Goal: Information Seeking & Learning: Learn about a topic

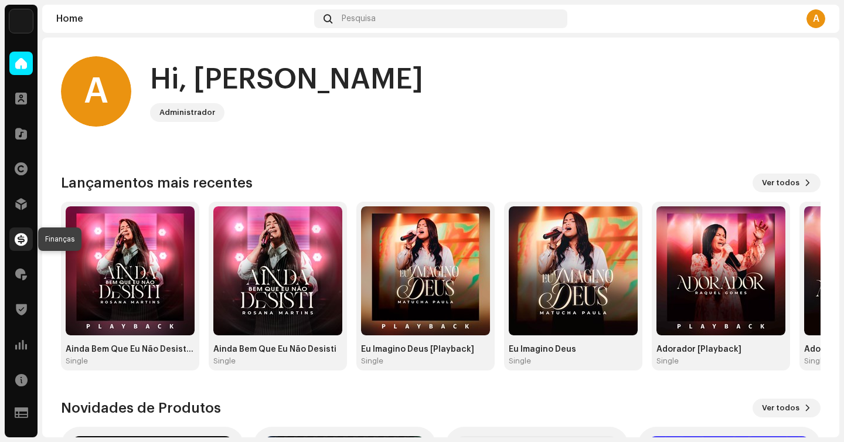
click at [25, 240] on span at bounding box center [21, 238] width 13 height 9
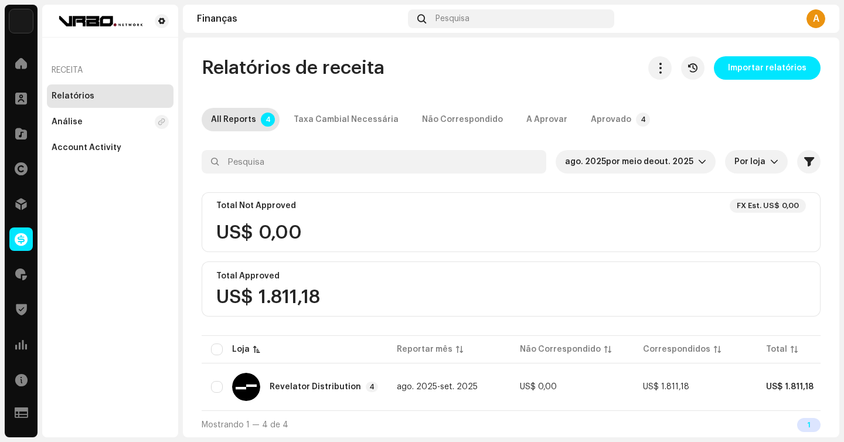
scroll to position [6, 0]
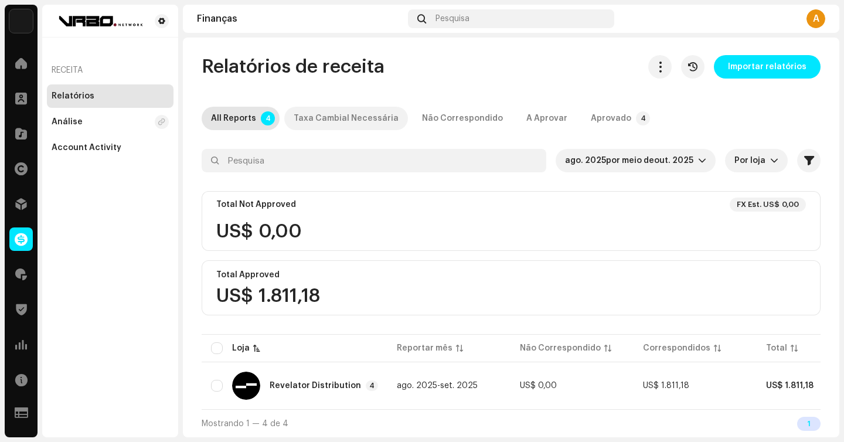
click at [344, 121] on div "Taxa Cambial Necessária" at bounding box center [346, 118] width 105 height 23
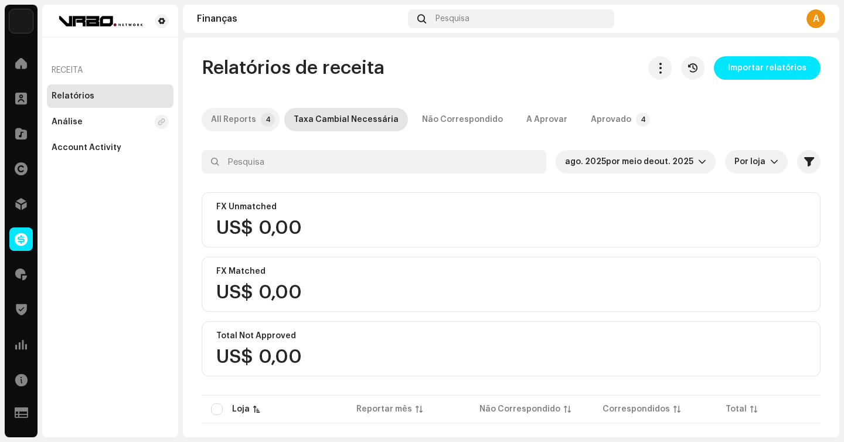
click at [254, 123] on p-tab "All Reports 4" at bounding box center [241, 119] width 78 height 23
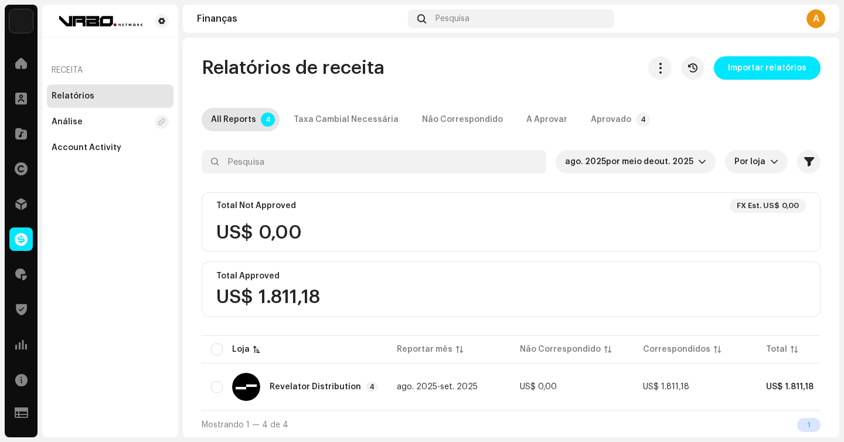
scroll to position [6, 0]
click at [210, 336] on th "Loja" at bounding box center [295, 348] width 186 height 28
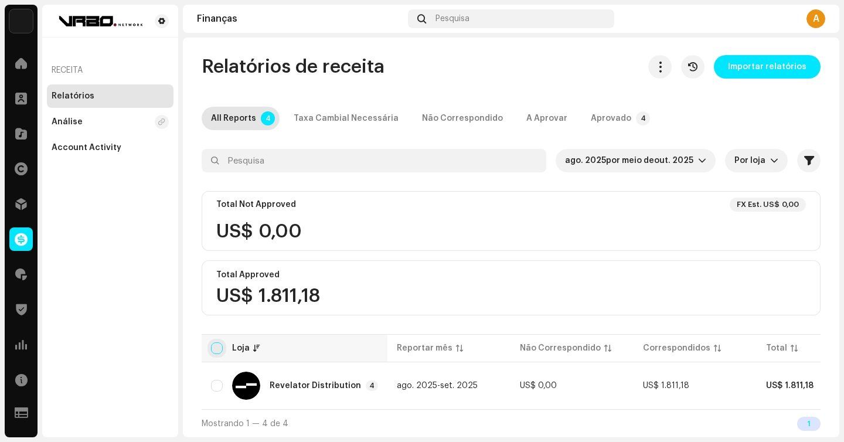
click at [217, 342] on input "checkbox" at bounding box center [217, 348] width 12 height 12
checkbox input "true"
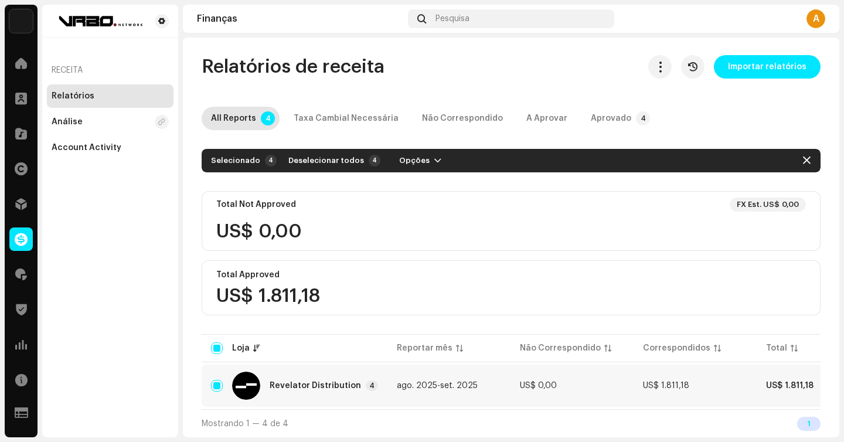
click at [345, 382] on div "Revelator Distribution" at bounding box center [315, 386] width 91 height 8
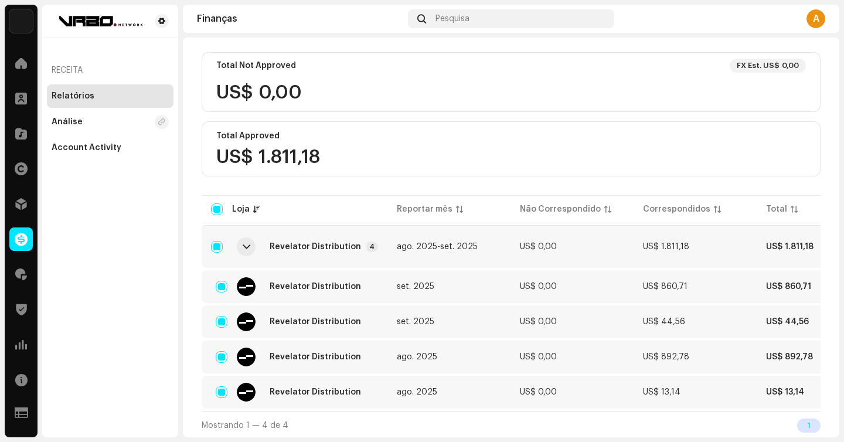
scroll to position [147, 0]
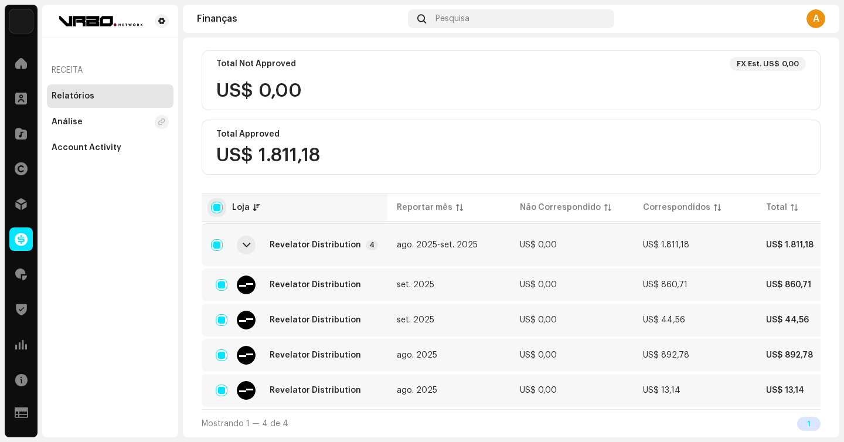
click at [219, 203] on input "checkbox" at bounding box center [217, 208] width 12 height 12
checkbox input "false"
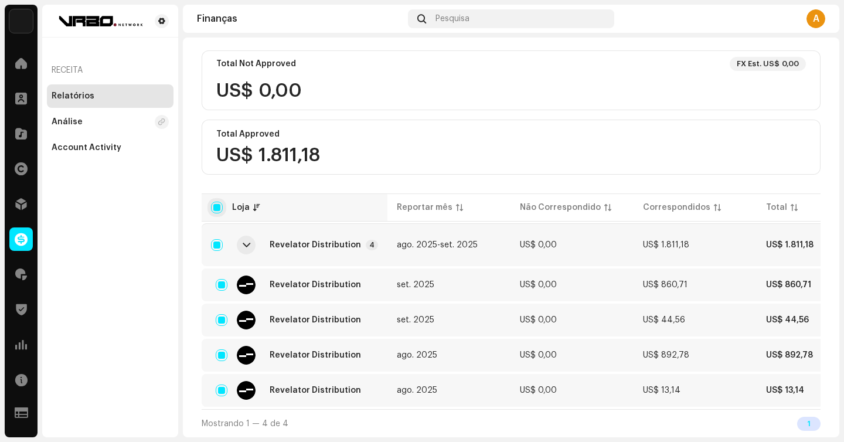
checkbox input "false"
click at [219, 203] on input "checkbox" at bounding box center [217, 208] width 12 height 12
checkbox input "true"
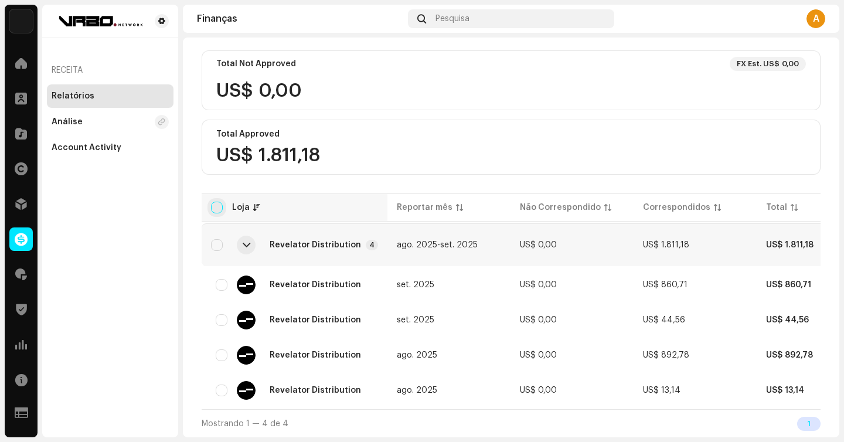
checkbox input "true"
click at [219, 203] on input "checkbox" at bounding box center [217, 208] width 12 height 12
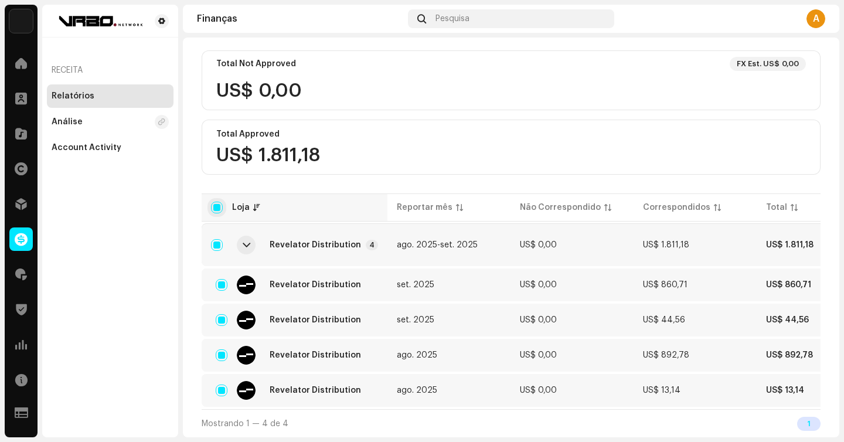
checkbox input "false"
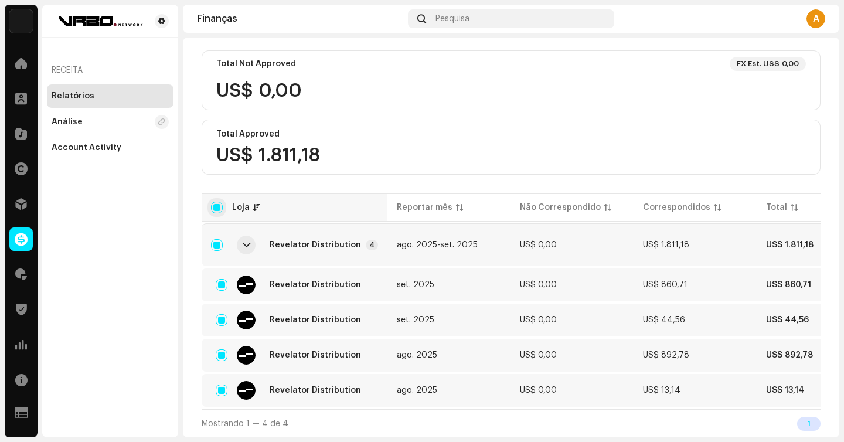
checkbox input "false"
click at [84, 116] on div "Análise" at bounding box center [110, 121] width 127 height 23
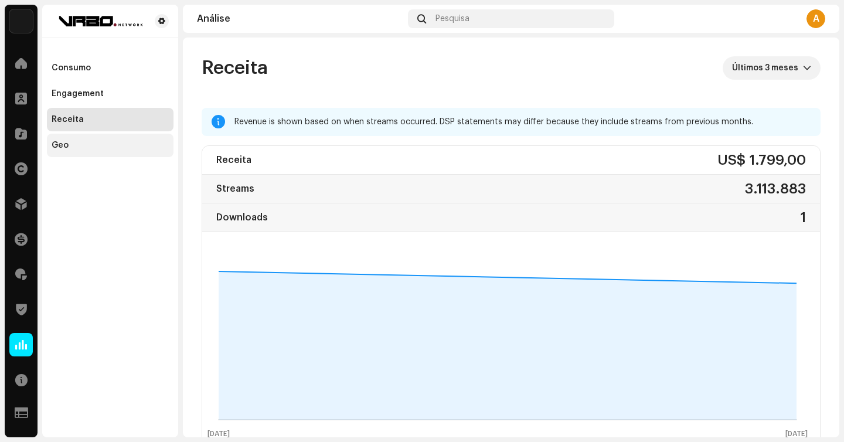
click at [83, 145] on div "Geo" at bounding box center [110, 145] width 117 height 9
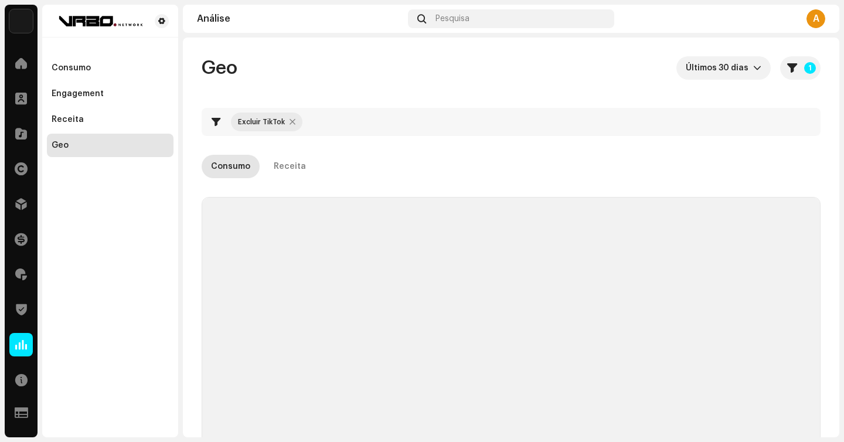
checkbox input "true"
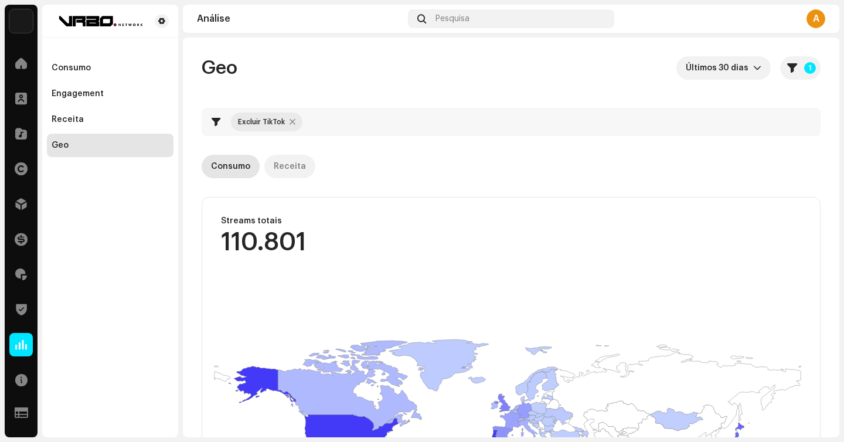
click at [290, 169] on div "Receita" at bounding box center [290, 166] width 32 height 23
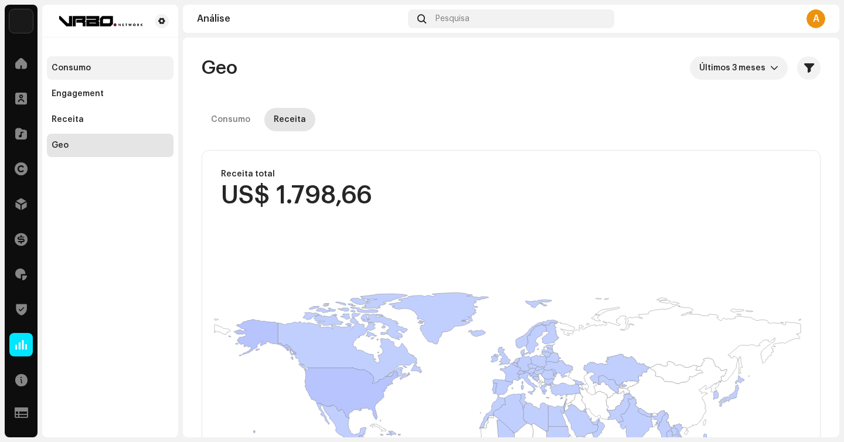
click at [118, 72] on div "Consumo" at bounding box center [110, 67] width 117 height 9
